Goal: Task Accomplishment & Management: Complete application form

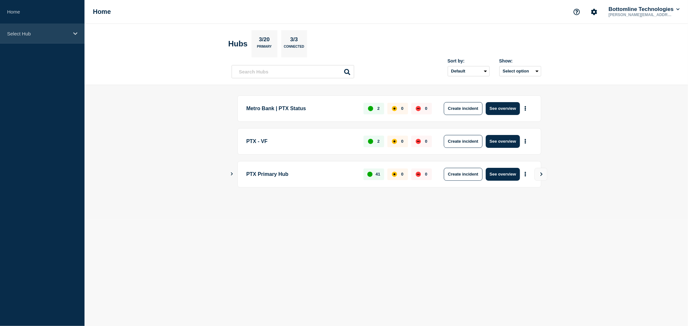
click at [73, 36] on div "Select Hub" at bounding box center [42, 34] width 84 height 20
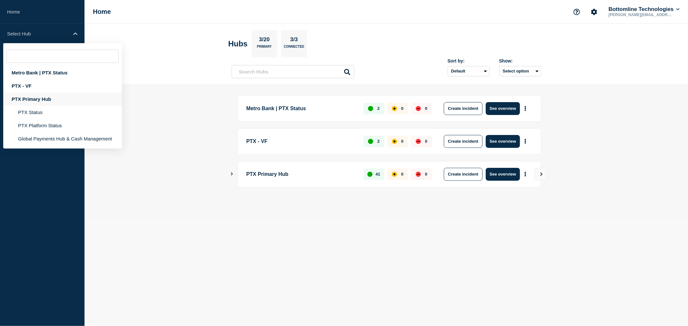
click at [34, 93] on div "PTX Primary Hub" at bounding box center [62, 99] width 119 height 13
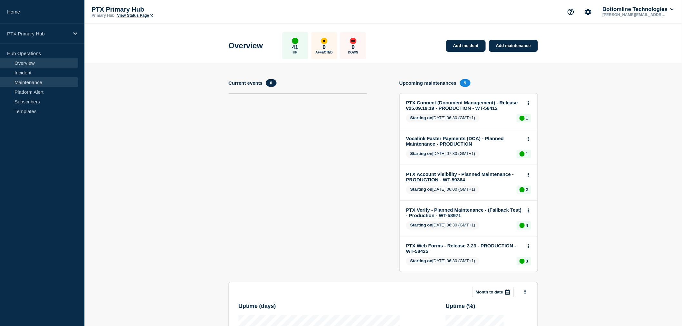
click at [47, 80] on link "Maintenance" at bounding box center [39, 82] width 78 height 10
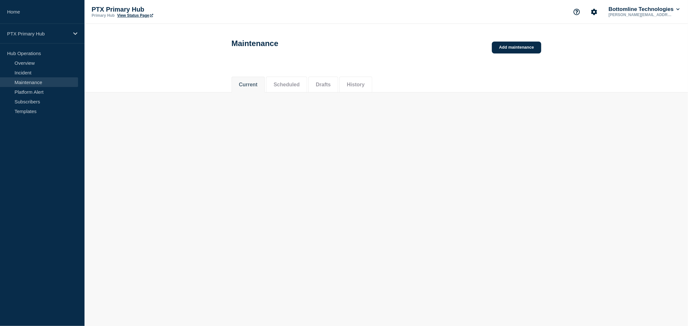
click at [27, 84] on link "Maintenance" at bounding box center [39, 82] width 78 height 10
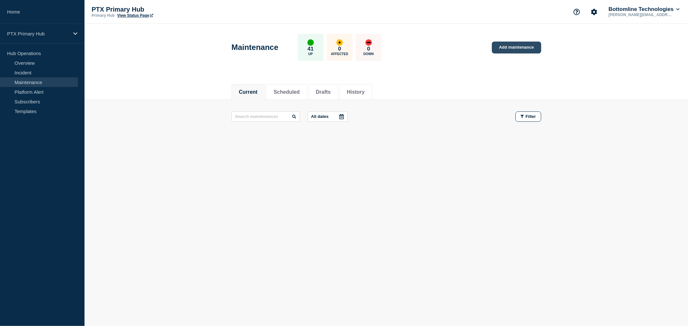
click at [536, 47] on link "Add maintenance" at bounding box center [516, 48] width 49 height 12
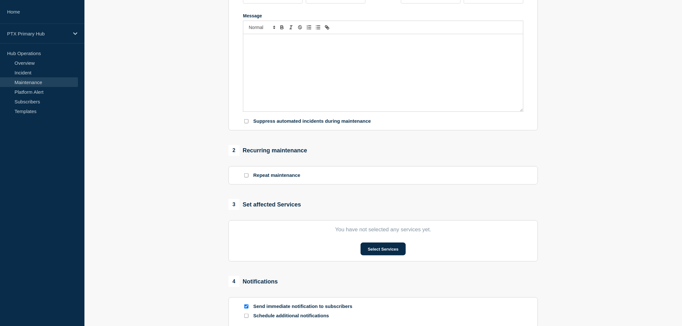
scroll to position [143, 0]
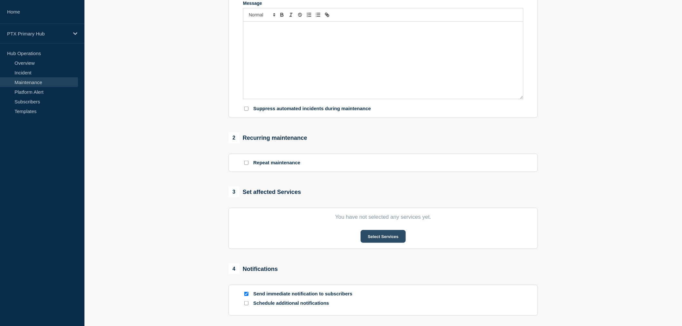
click at [371, 238] on button "Select Services" at bounding box center [383, 236] width 45 height 13
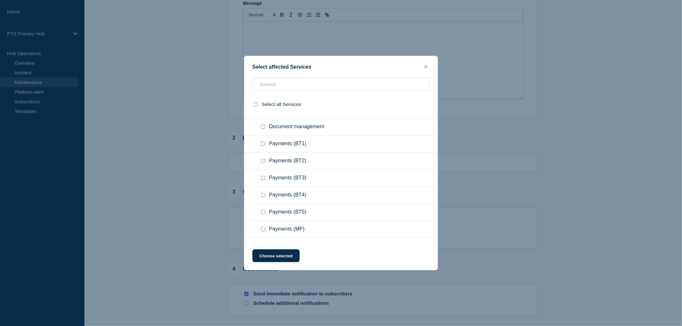
scroll to position [648, 0]
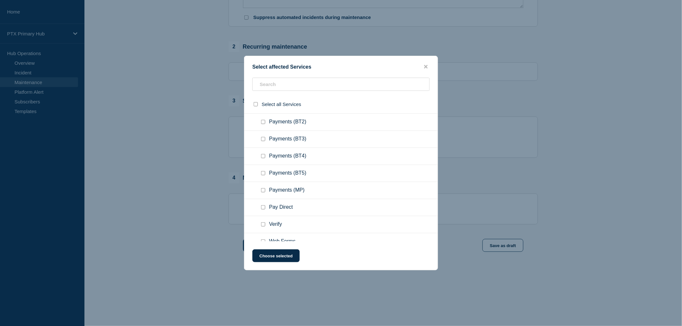
click at [173, 149] on div at bounding box center [341, 163] width 682 height 326
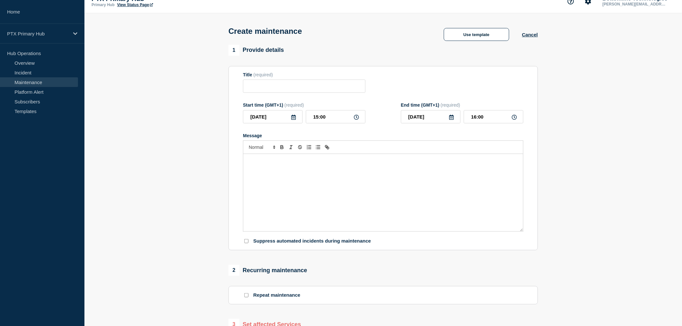
scroll to position [0, 0]
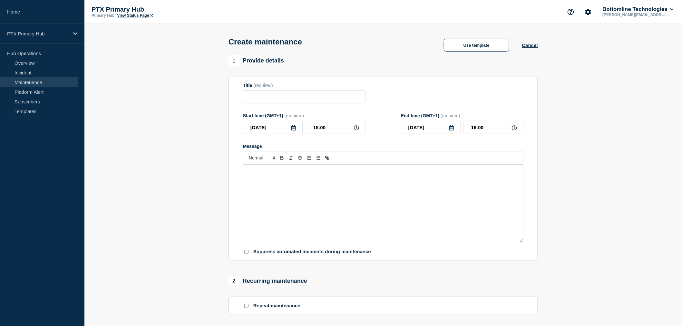
click at [279, 186] on div "Message" at bounding box center [383, 203] width 280 height 77
click at [58, 29] on div "PTX Primary Hub" at bounding box center [42, 34] width 84 height 20
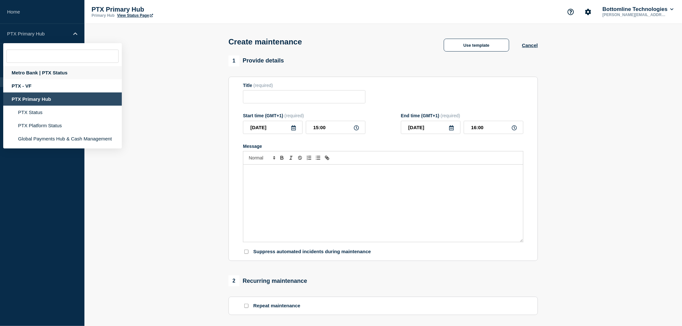
click at [46, 74] on div "Metro Bank | PTX Status" at bounding box center [62, 72] width 119 height 13
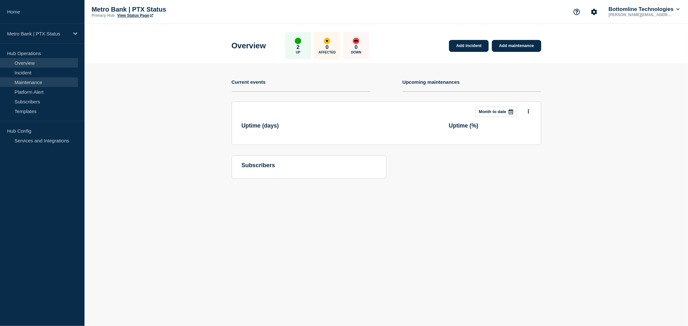
click at [47, 84] on link "Maintenance" at bounding box center [39, 82] width 78 height 10
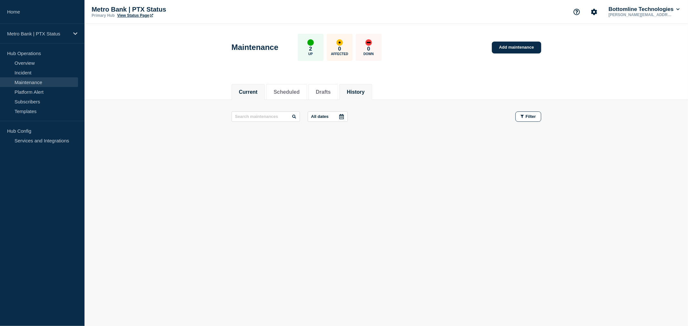
click at [360, 95] on li "History" at bounding box center [355, 92] width 33 height 16
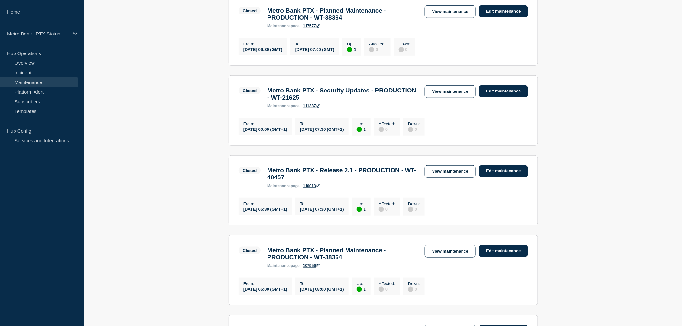
scroll to position [143, 0]
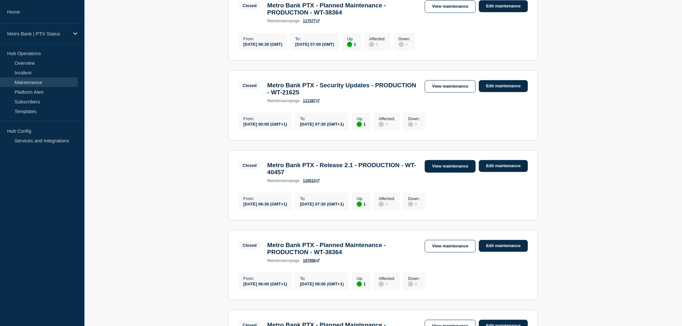
click at [456, 173] on link "View maintenance" at bounding box center [450, 166] width 51 height 13
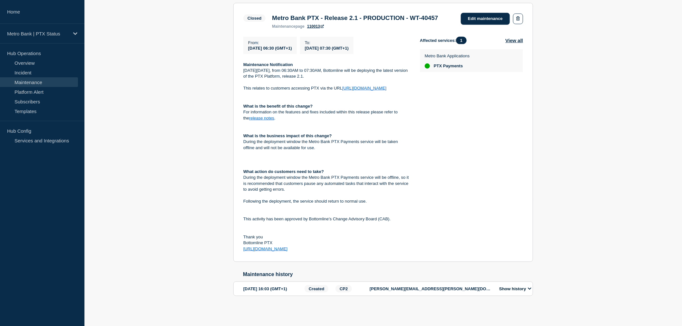
scroll to position [71, 0]
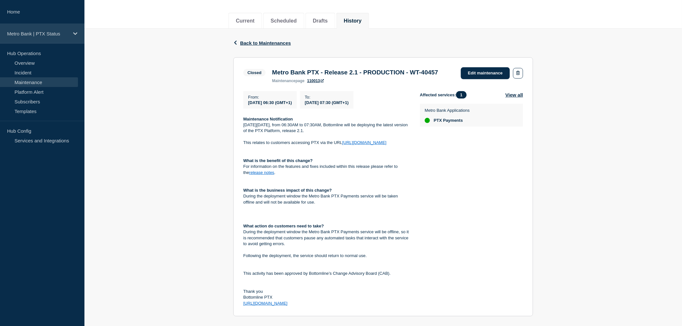
click at [30, 43] on div "Metro Bank | PTX Status" at bounding box center [42, 34] width 84 height 20
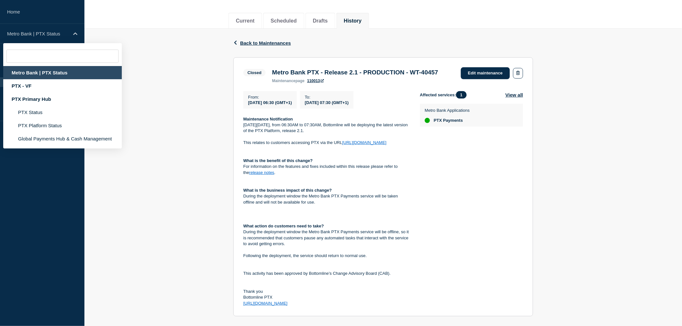
click at [149, 30] on div "Back Back to Maintenances Closed Metro Bank PTX - Release 2.1 - PRODUCTION - WT…" at bounding box center [383, 200] width 598 height 343
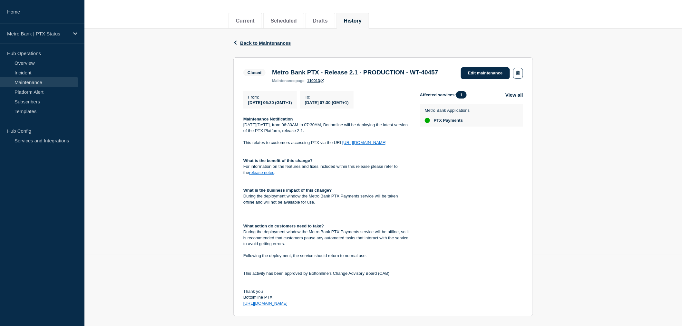
click at [101, 36] on div "Back Back to Maintenances Closed Metro Bank PTX - Release 2.1 - PRODUCTION - WT…" at bounding box center [383, 200] width 598 height 343
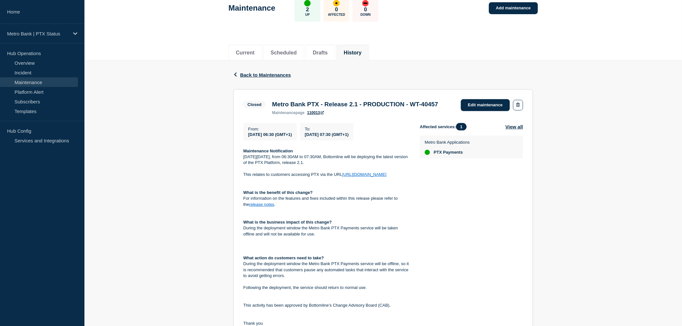
scroll to position [107, 0]
